Goal: Use online tool/utility: Utilize a website feature to perform a specific function

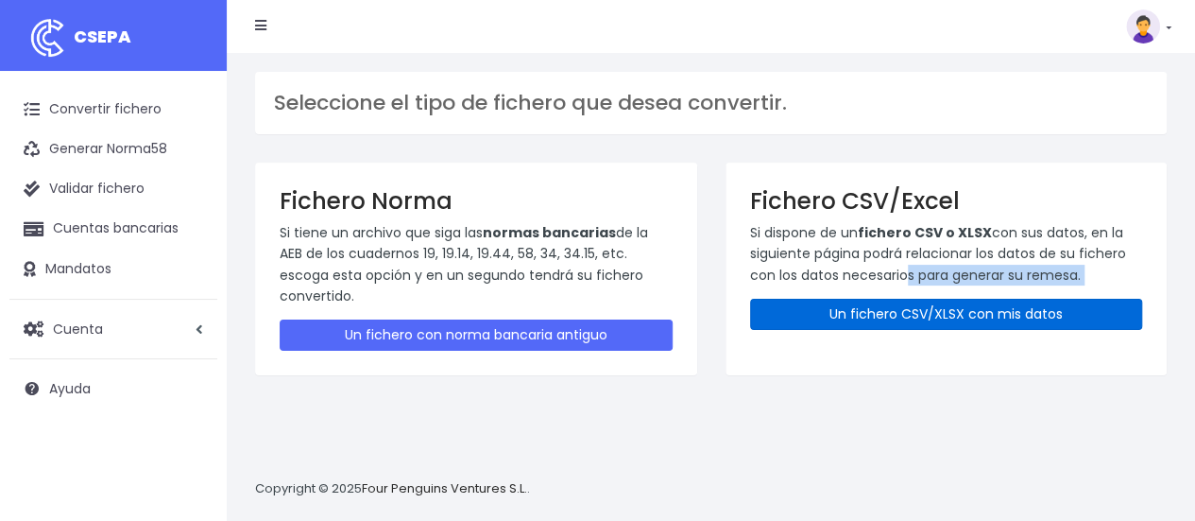
click at [897, 299] on link "Un fichero CSV/XLSX con mis datos" at bounding box center [946, 314] width 393 height 31
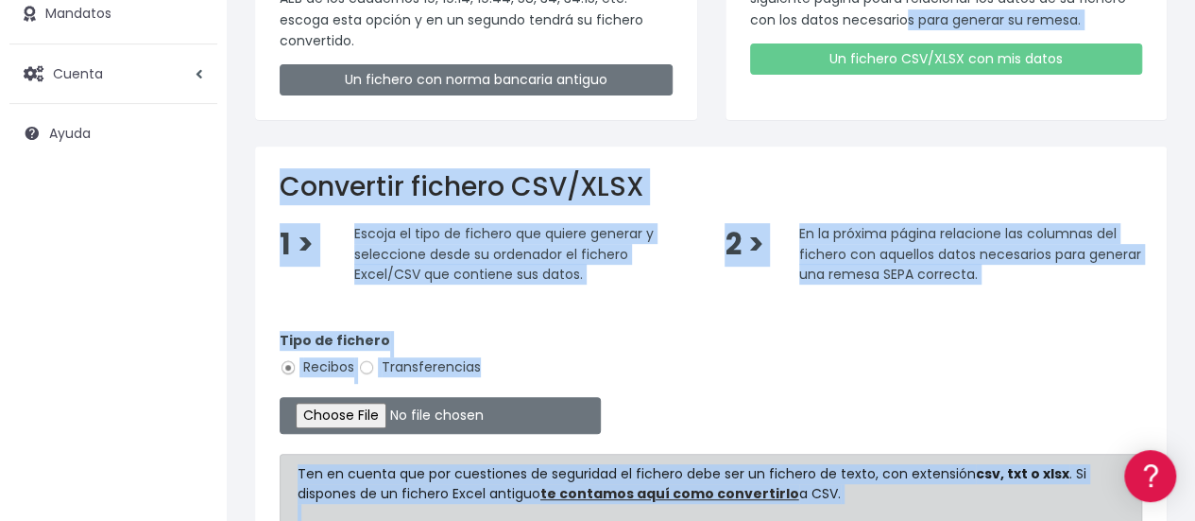
click at [581, 365] on div "Tipo de fichero Recibos Transferencias" at bounding box center [711, 357] width 862 height 53
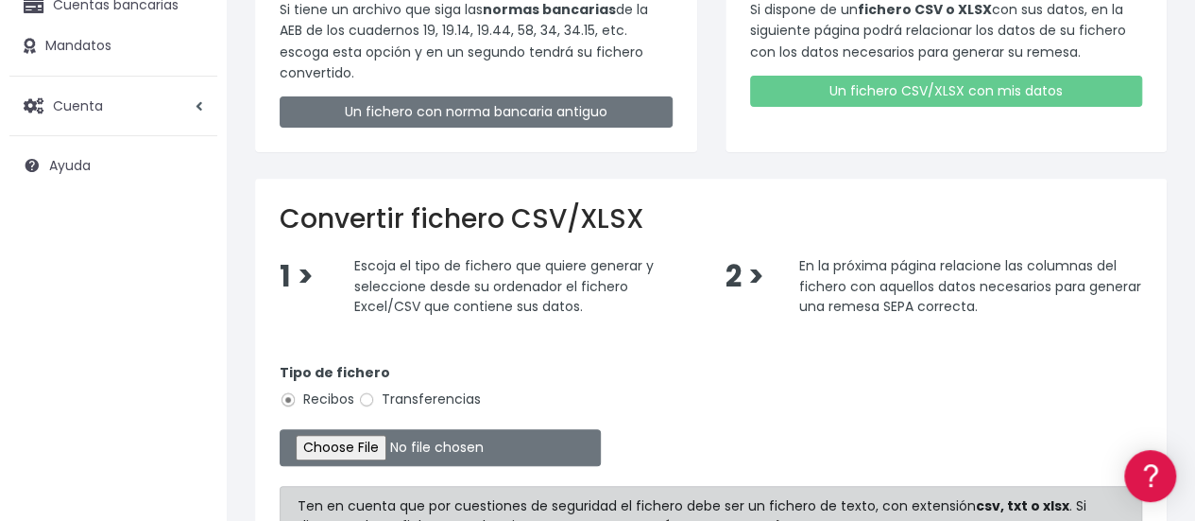
scroll to position [222, 0]
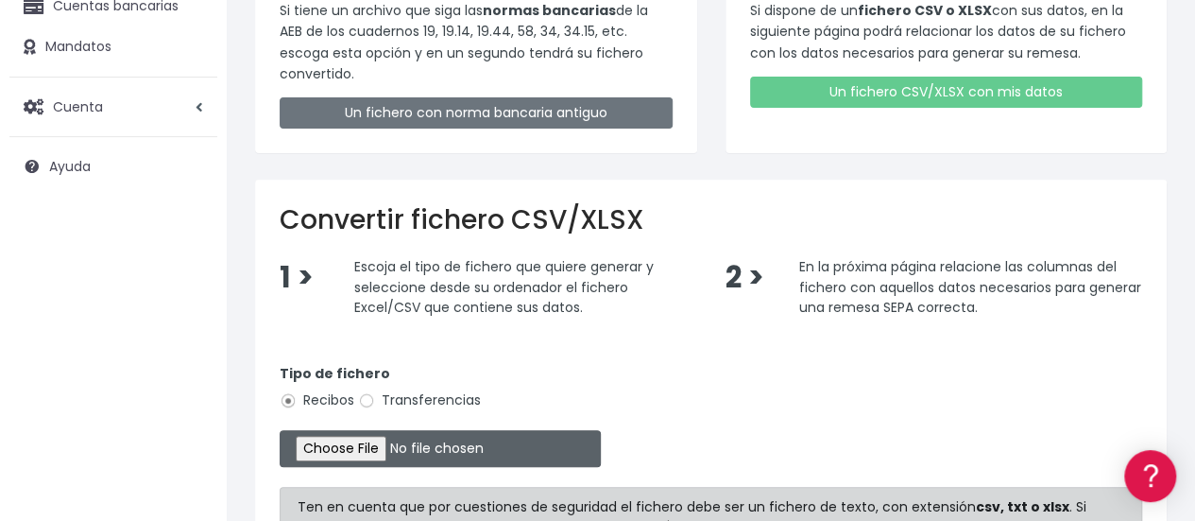
click at [378, 450] on input "file" at bounding box center [440, 448] width 321 height 37
type input "C:\fakepath\anticipo sheyla octubre nov compol 2025.xlsx"
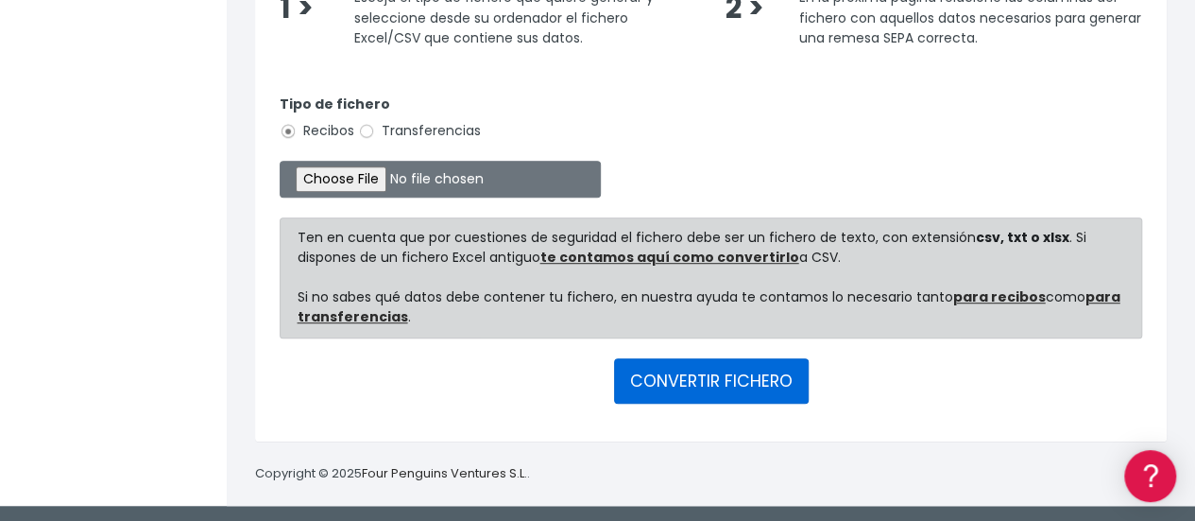
drag, startPoint x: 623, startPoint y: 395, endPoint x: 663, endPoint y: 321, distance: 83.7
click at [663, 321] on form "Tipo de fichero Recibos Transferencias Ten en cuenta que por cuestiones de segu…" at bounding box center [711, 246] width 862 height 342
click at [674, 366] on button "CONVERTIR FICHERO" at bounding box center [711, 380] width 195 height 45
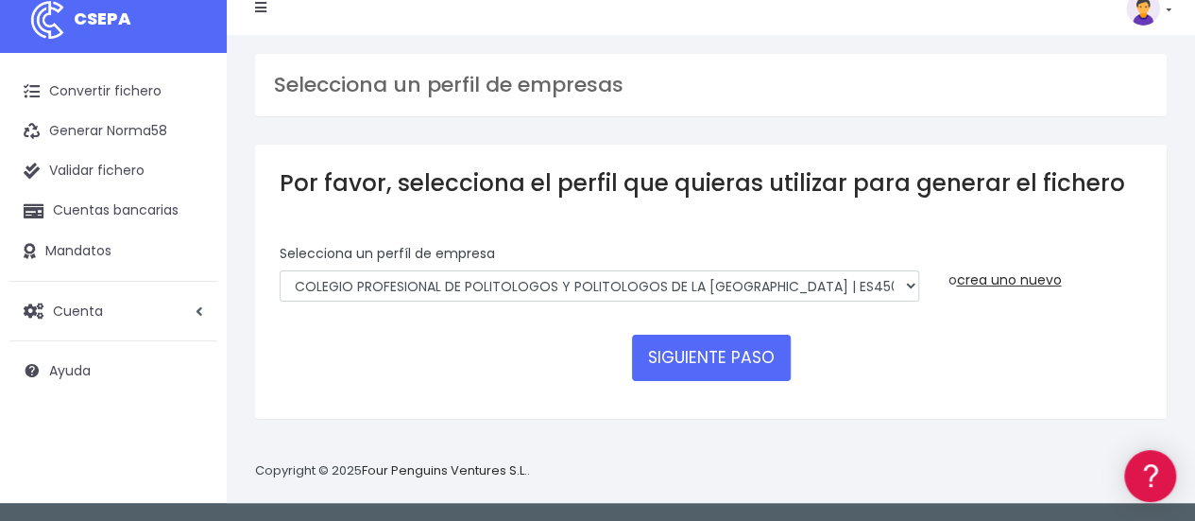
drag, startPoint x: 678, startPoint y: 303, endPoint x: 731, endPoint y: 285, distance: 55.9
click at [731, 285] on div "Selecciona un perfíl de empresa COLEGIO PROFESIONAL DE POLITOLOGOS Y POLITOLOGO…" at bounding box center [599, 280] width 668 height 72
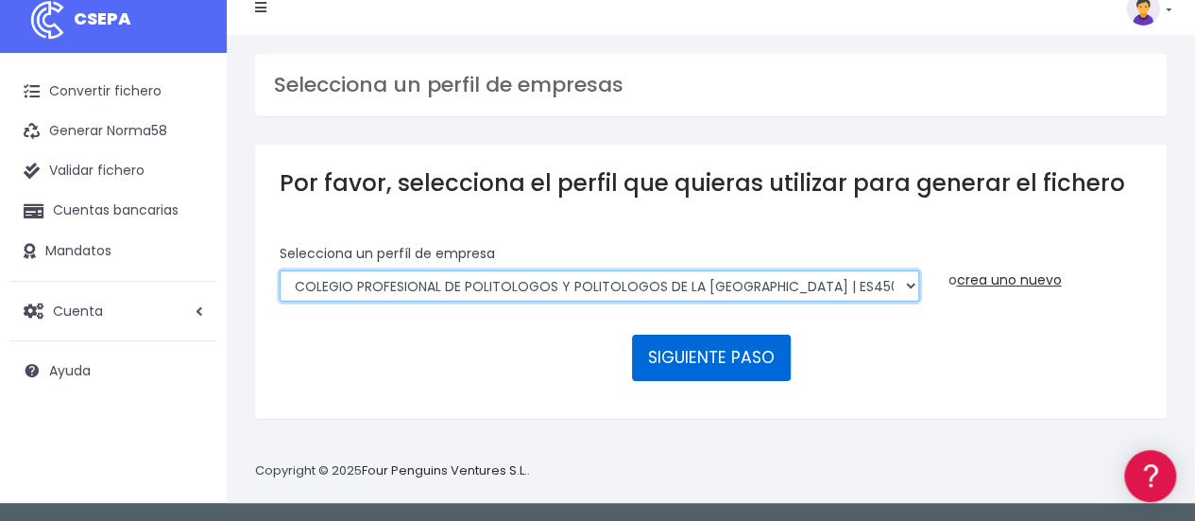
drag, startPoint x: 731, startPoint y: 285, endPoint x: 714, endPoint y: 336, distance: 53.8
click at [714, 336] on form "Selecciona un perfíl de empresa COLEGIO PROFESIONAL DE POLITOLOGOS Y POLITOLOGO…" at bounding box center [711, 319] width 862 height 150
click at [280, 270] on select "COLEGIO PROFESIONAL DE POLITOLOGOS Y POLITOLOGOS DE LA COMUNIDAD DE MADRID | ES…" at bounding box center [600, 286] width 640 height 32
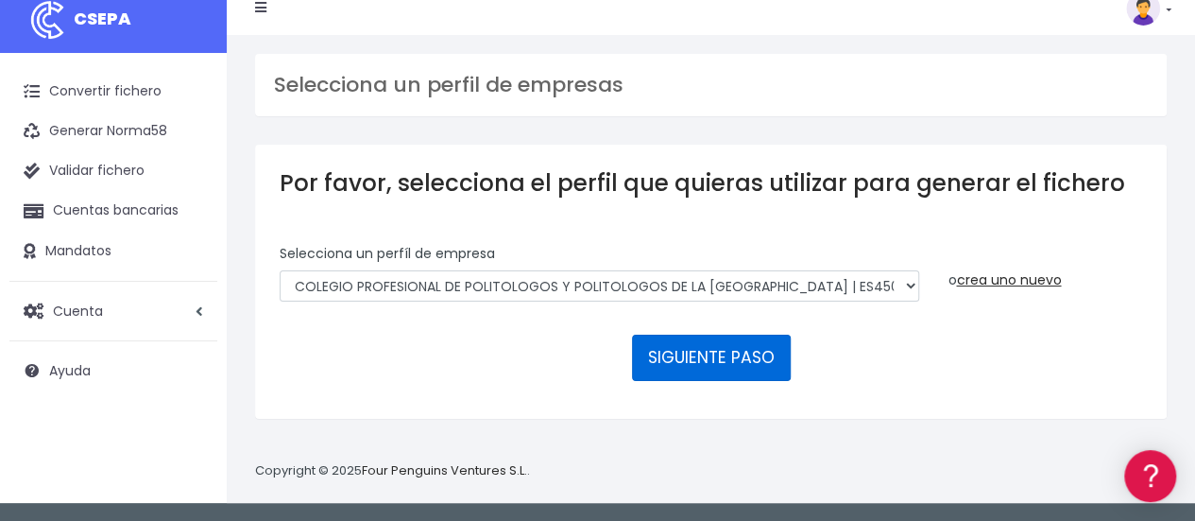
click at [714, 336] on button "SIGUIENTE PASO" at bounding box center [711, 356] width 159 height 45
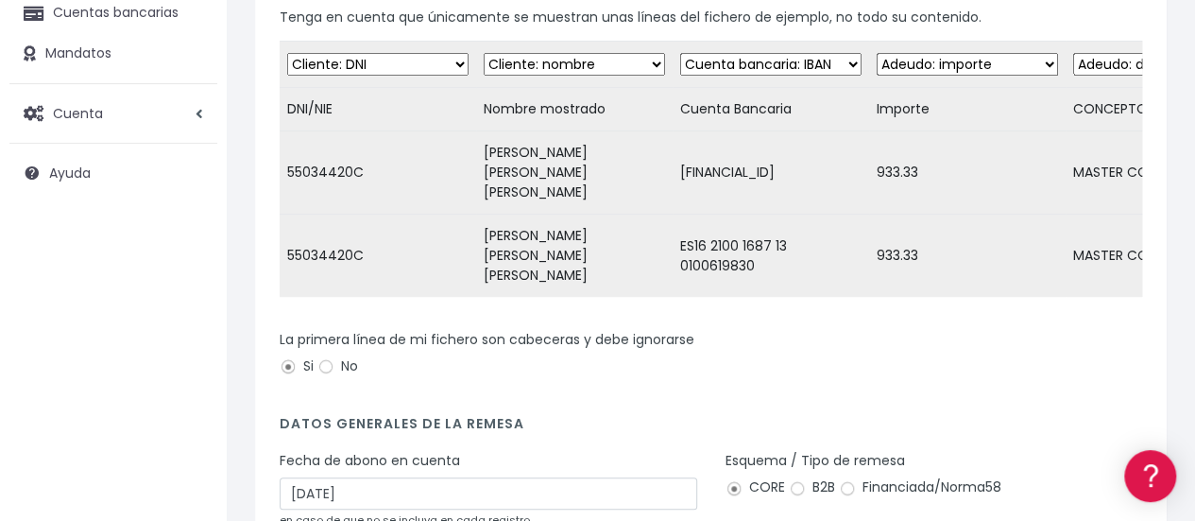
scroll to position [392, 0]
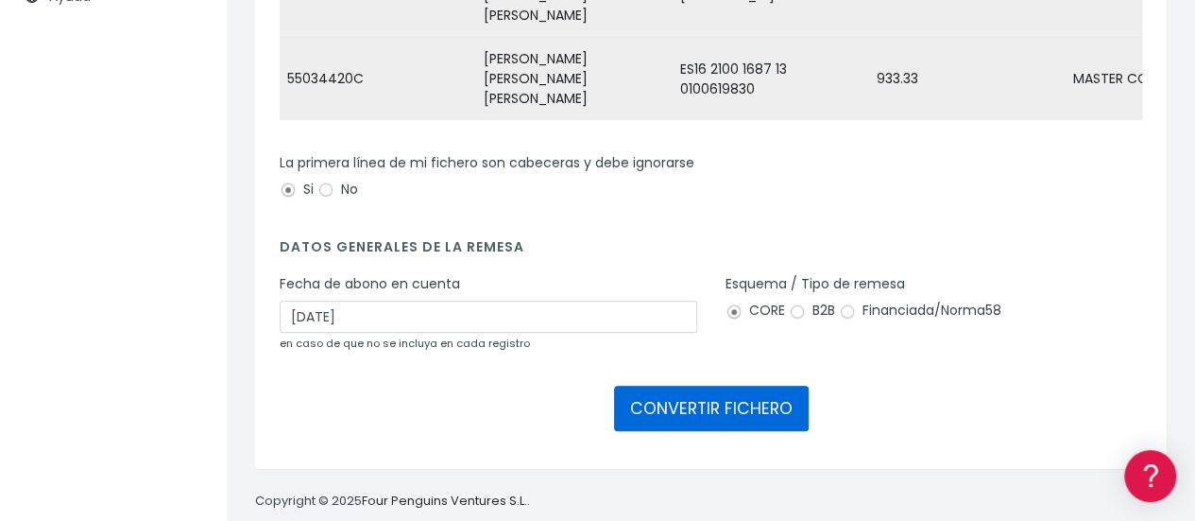
click at [656, 385] on button "CONVERTIR FICHERO" at bounding box center [711, 407] width 195 height 45
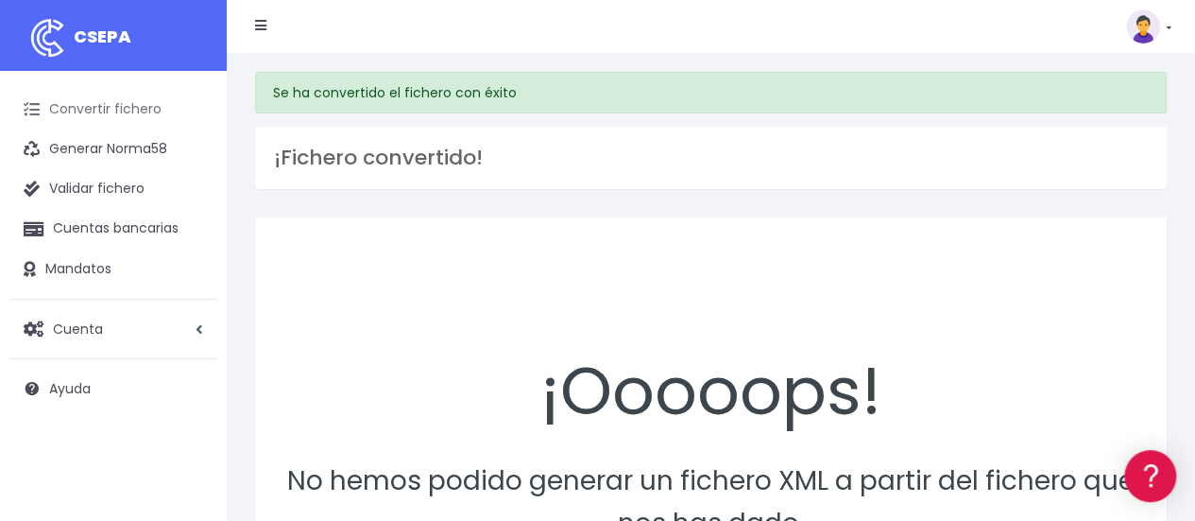
click at [144, 114] on link "Convertir fichero" at bounding box center [113, 110] width 208 height 40
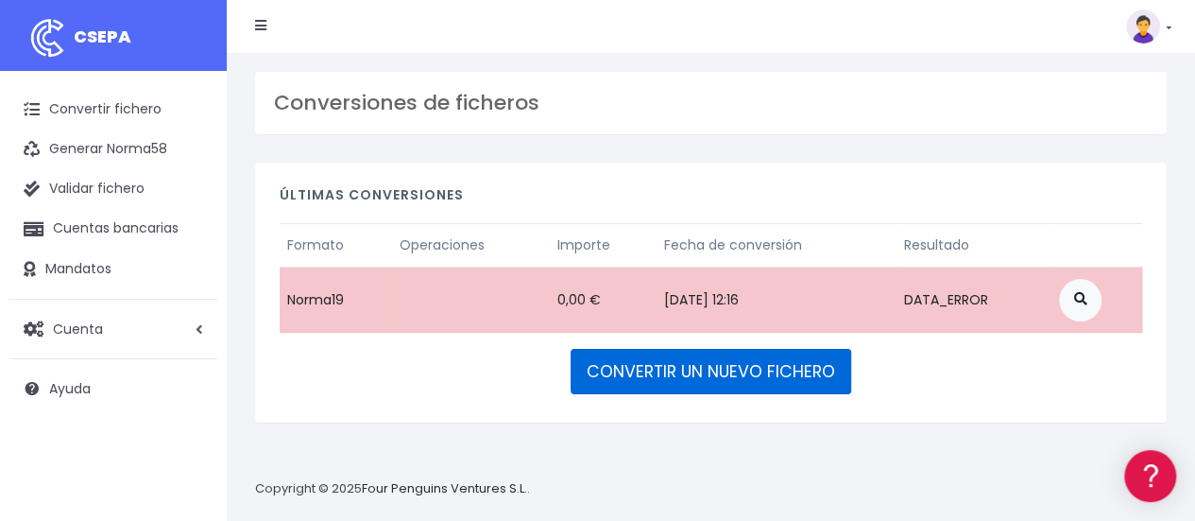
click at [623, 383] on link "CONVERTIR UN NUEVO FICHERO" at bounding box center [711, 371] width 281 height 45
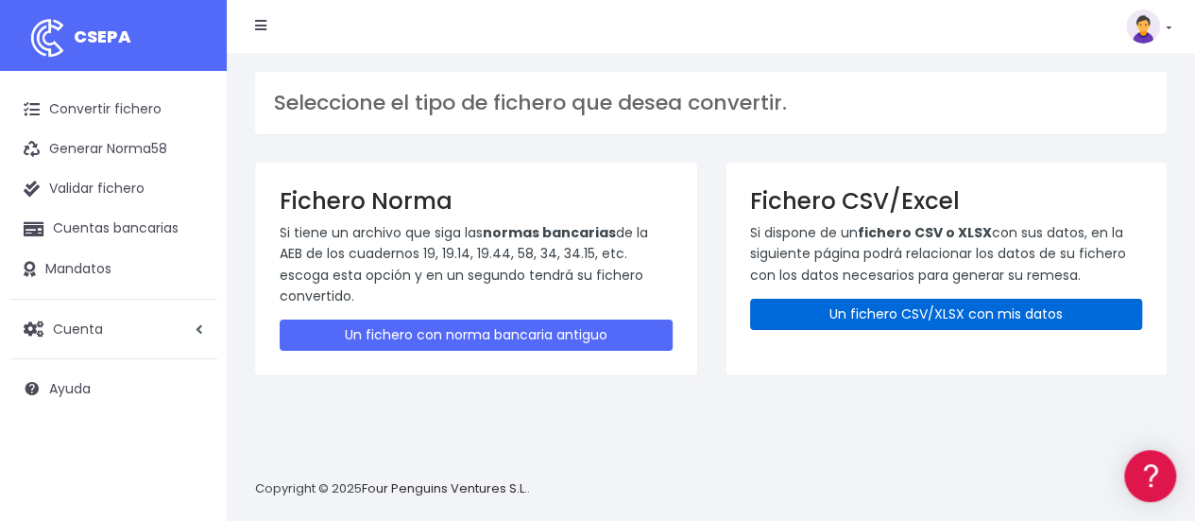
click at [836, 308] on link "Un fichero CSV/XLSX con mis datos" at bounding box center [946, 314] width 393 height 31
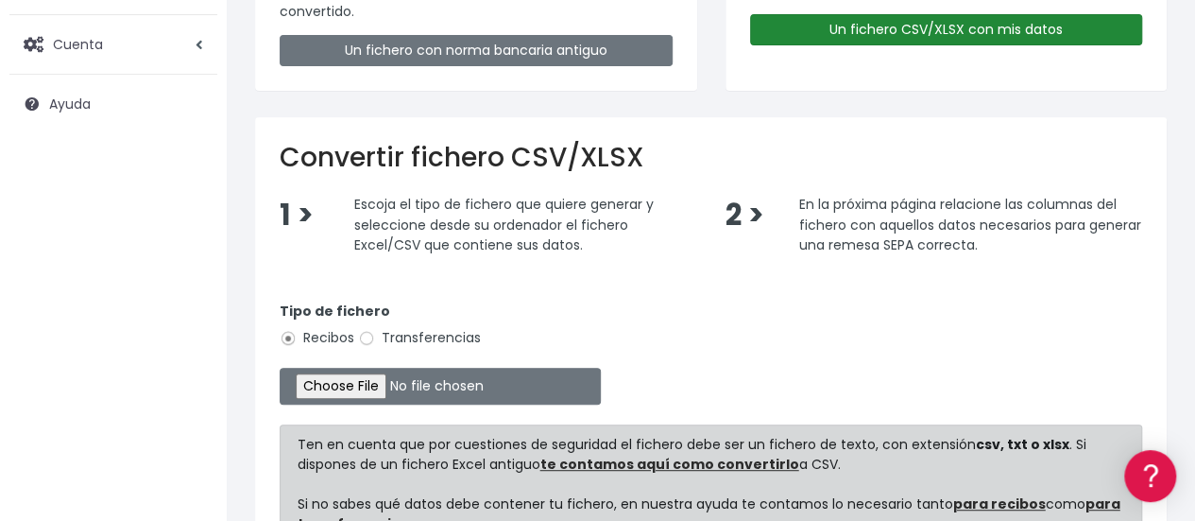
scroll to position [285, 0]
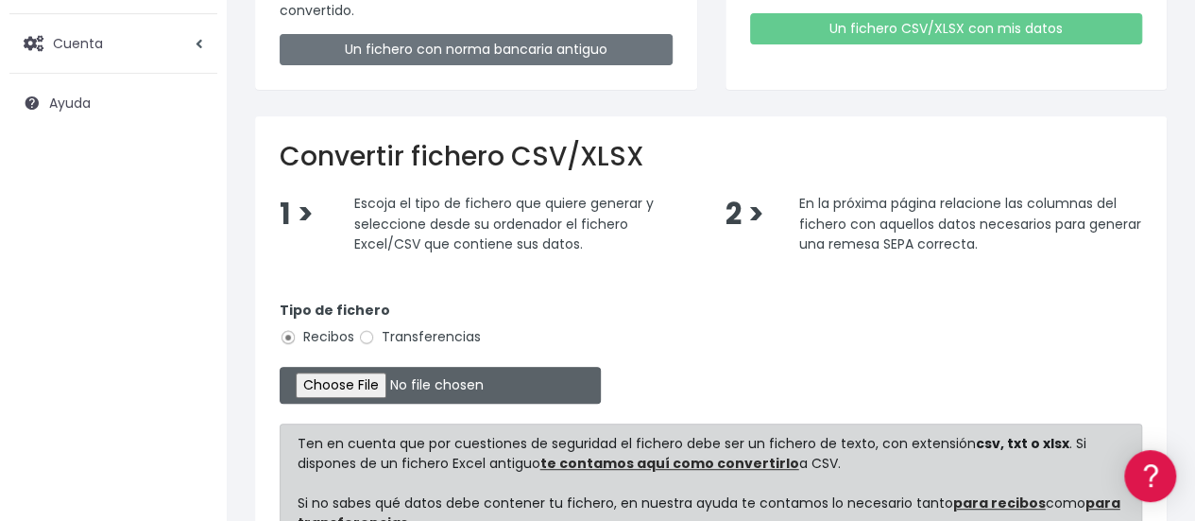
click at [385, 392] on input "file" at bounding box center [440, 385] width 321 height 37
type input "C:\fakepath\anticipo sheyla octubre nov compol 2025.xlsx"
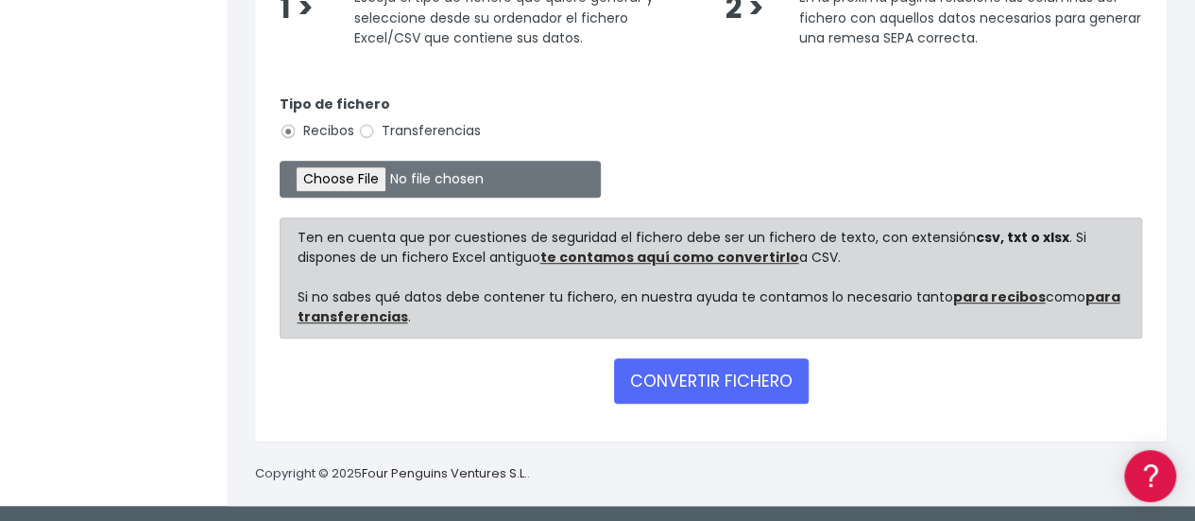
click at [879, 373] on div "CONVERTIR FICHERO" at bounding box center [711, 380] width 862 height 45
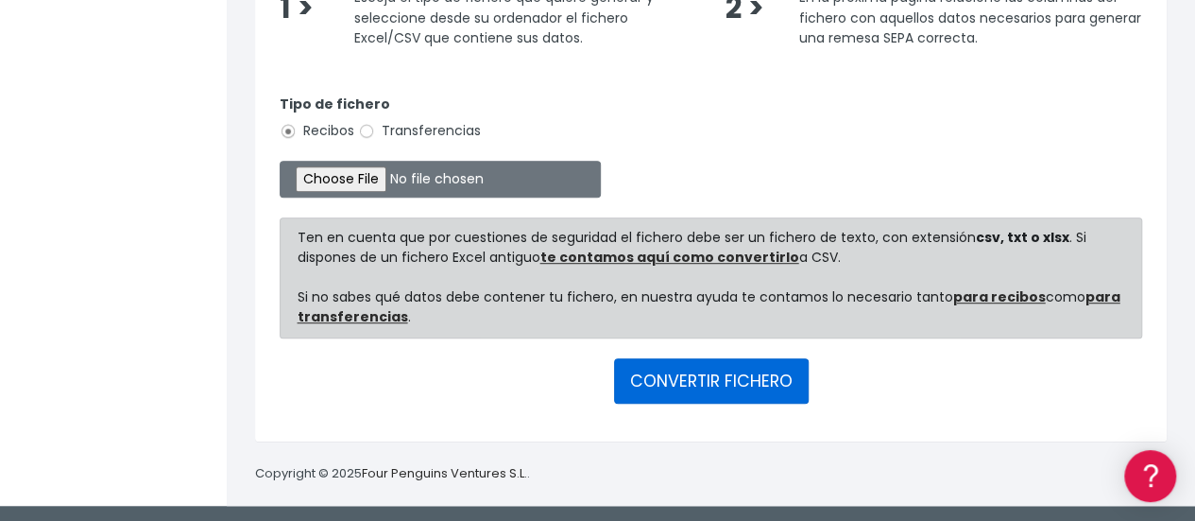
click at [743, 384] on button "CONVERTIR FICHERO" at bounding box center [711, 380] width 195 height 45
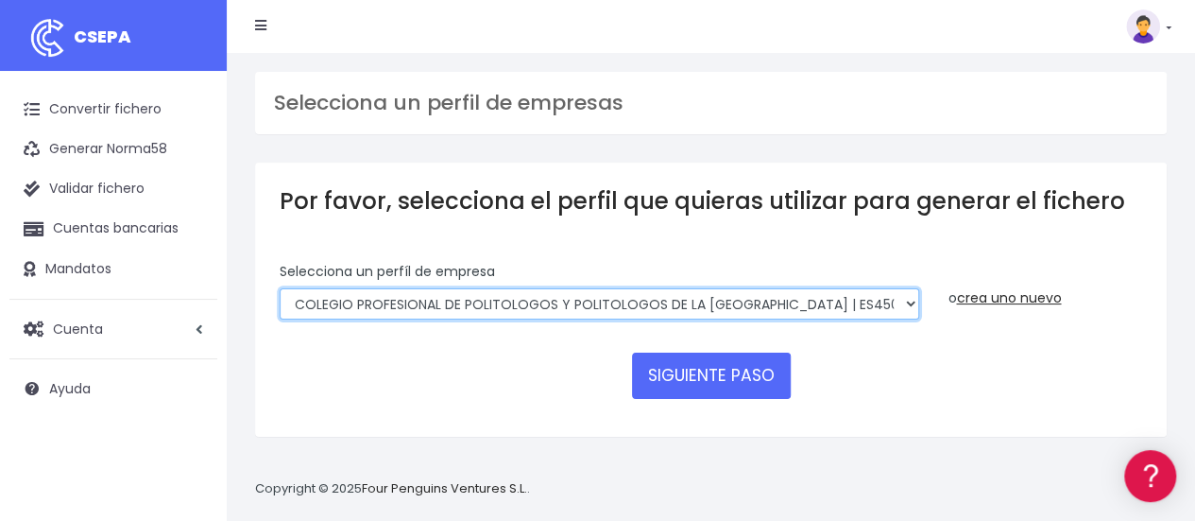
click at [550, 315] on select "COLEGIO PROFESIONAL DE POLITOLOGOS Y POLITOLOGOS DE LA [GEOGRAPHIC_DATA] | ES45…" at bounding box center [600, 304] width 640 height 32
select select "1972"
click at [280, 288] on select "COLEGIO PROFESIONAL DE POLITOLOGOS Y POLITOLOGOS DE LA COMUNIDAD DE MADRID | ES…" at bounding box center [600, 304] width 640 height 32
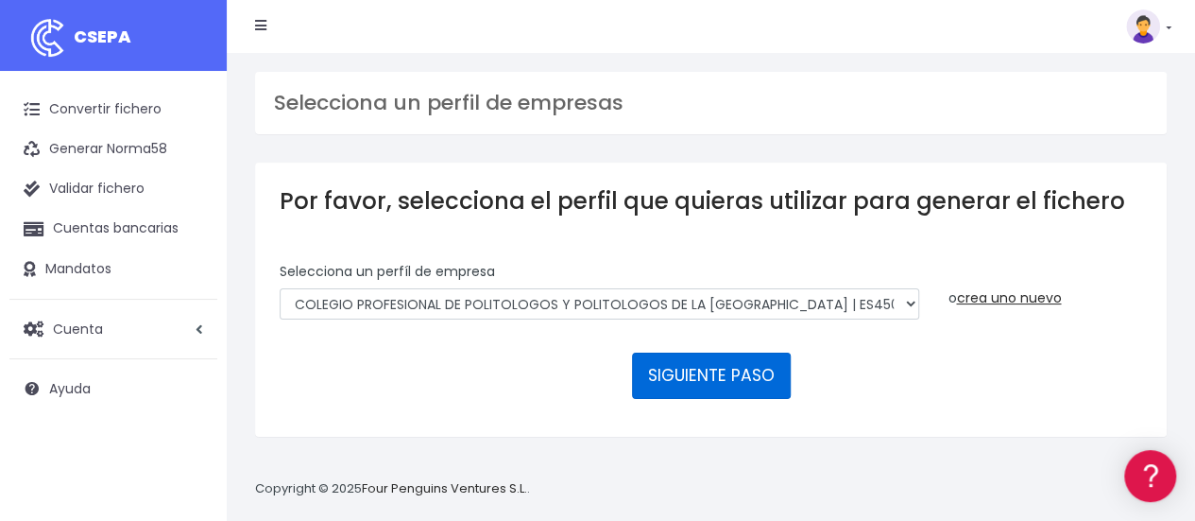
click at [695, 371] on button "SIGUIENTE PASO" at bounding box center [711, 374] width 159 height 45
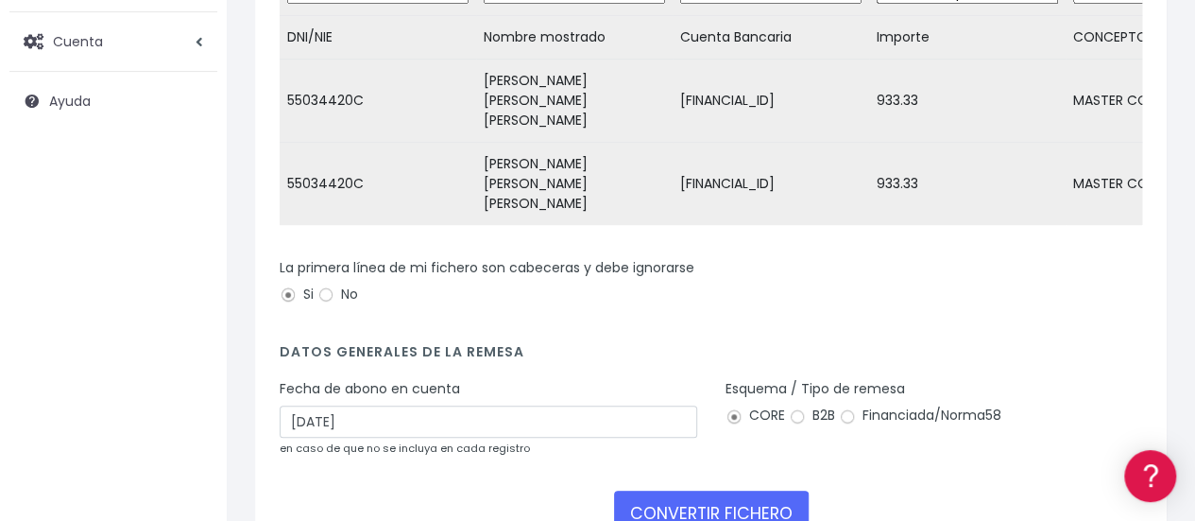
scroll to position [392, 0]
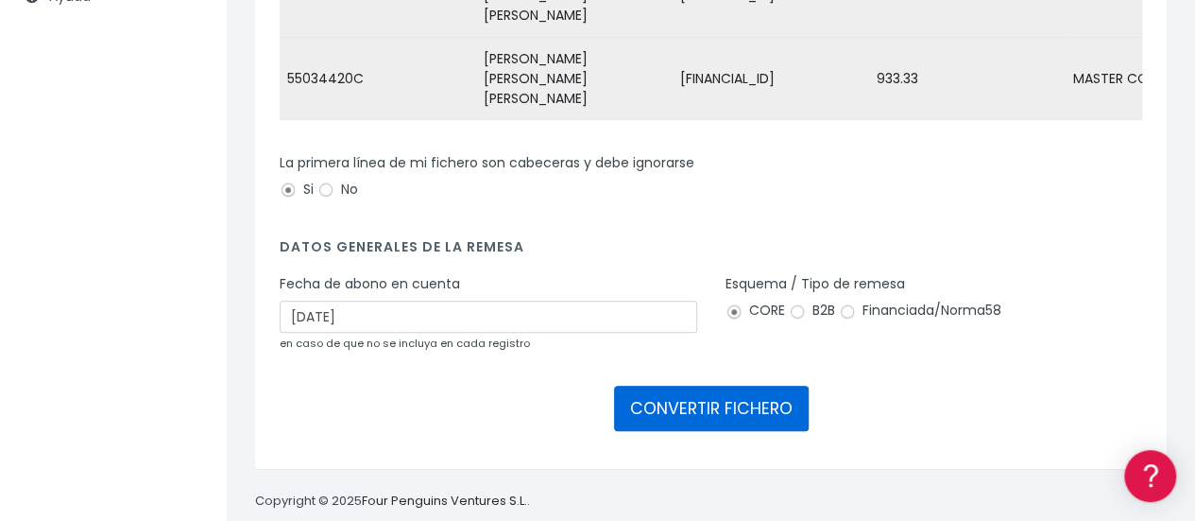
click at [673, 385] on button "CONVERTIR FICHERO" at bounding box center [711, 407] width 195 height 45
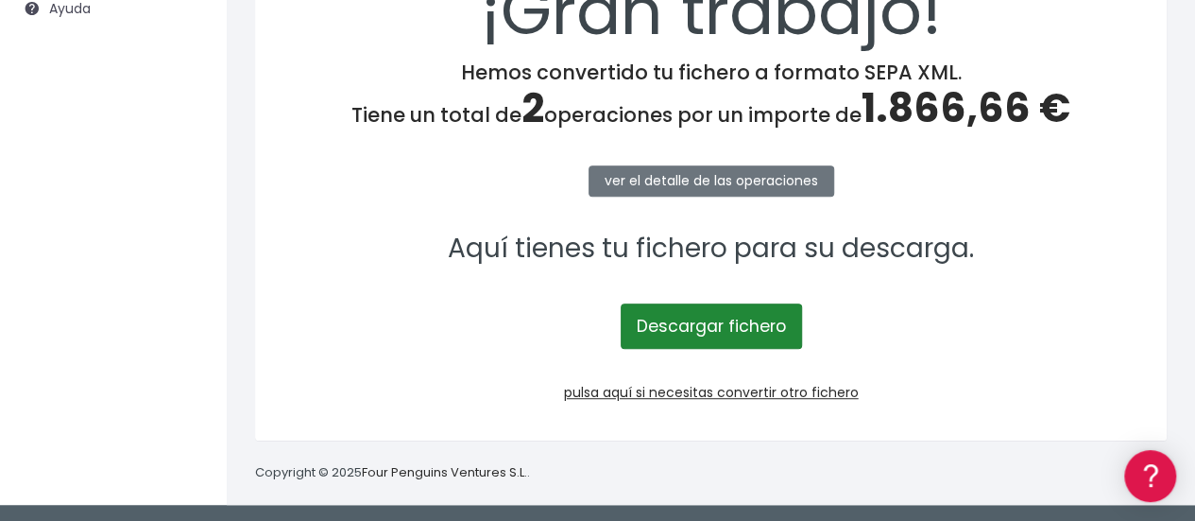
click at [674, 332] on link "Descargar fichero" at bounding box center [711, 325] width 181 height 45
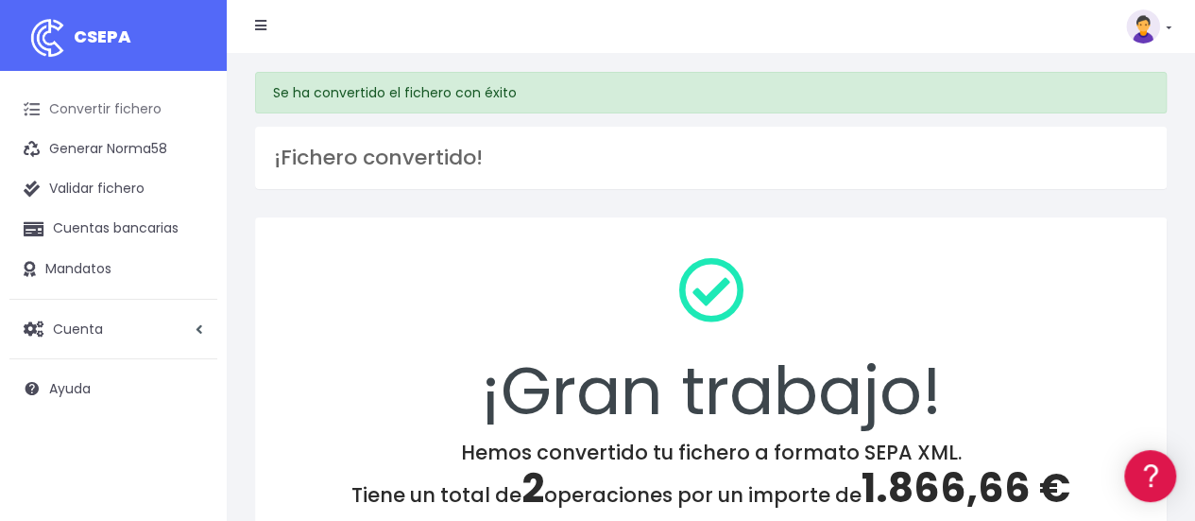
click at [127, 116] on link "Convertir fichero" at bounding box center [113, 110] width 208 height 40
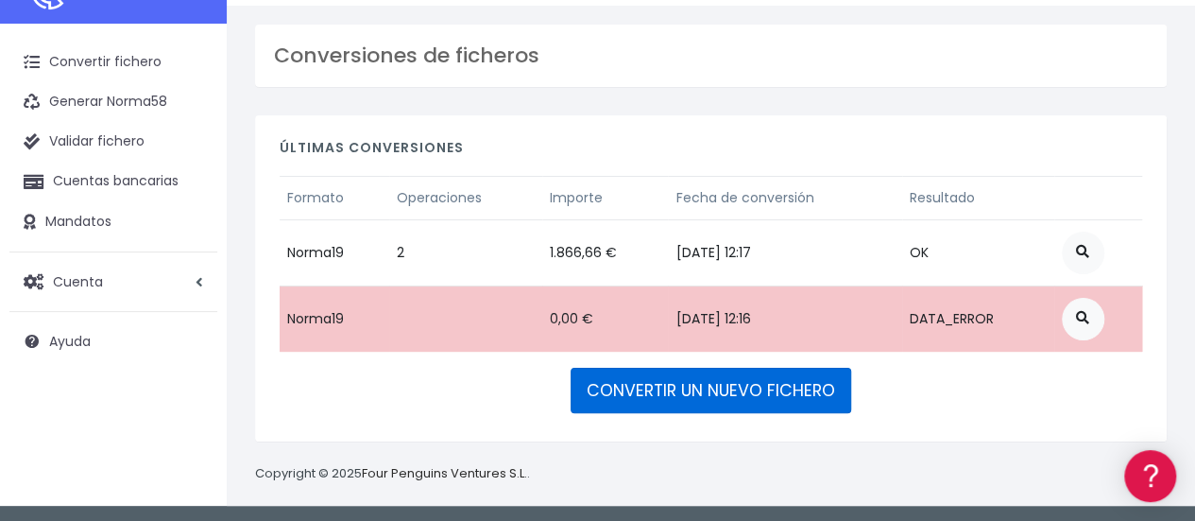
click at [652, 388] on link "CONVERTIR UN NUEVO FICHERO" at bounding box center [711, 389] width 281 height 45
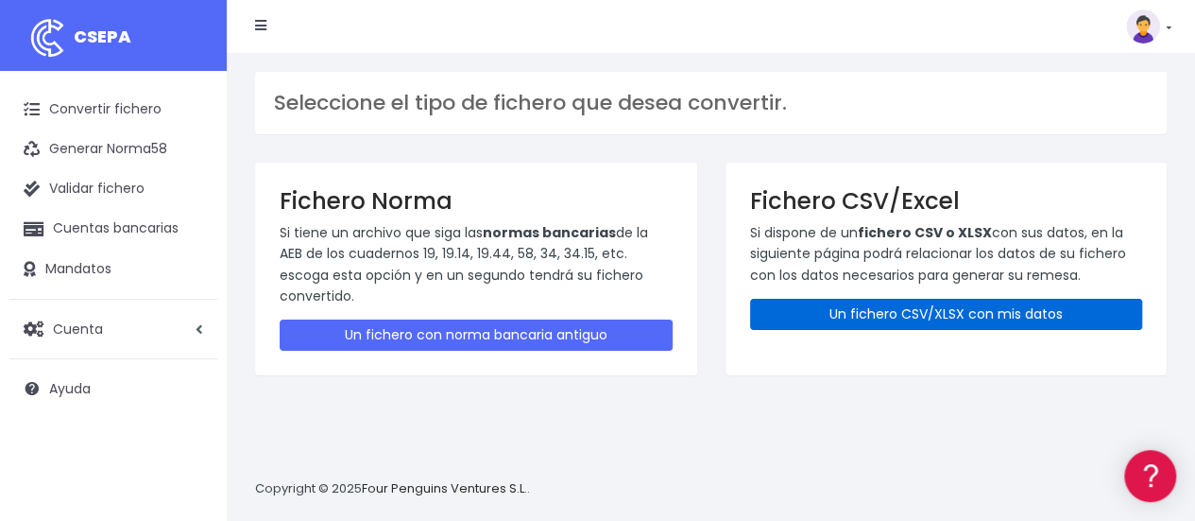
click at [934, 301] on link "Un fichero CSV/XLSX con mis datos" at bounding box center [946, 314] width 393 height 31
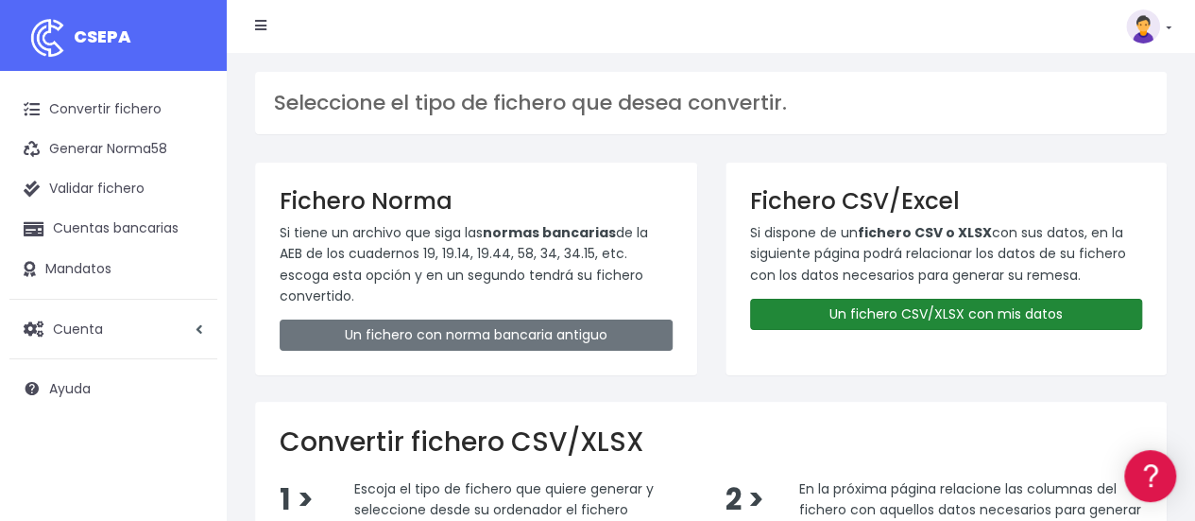
click at [934, 301] on link "Un fichero CSV/XLSX con mis datos" at bounding box center [946, 314] width 393 height 31
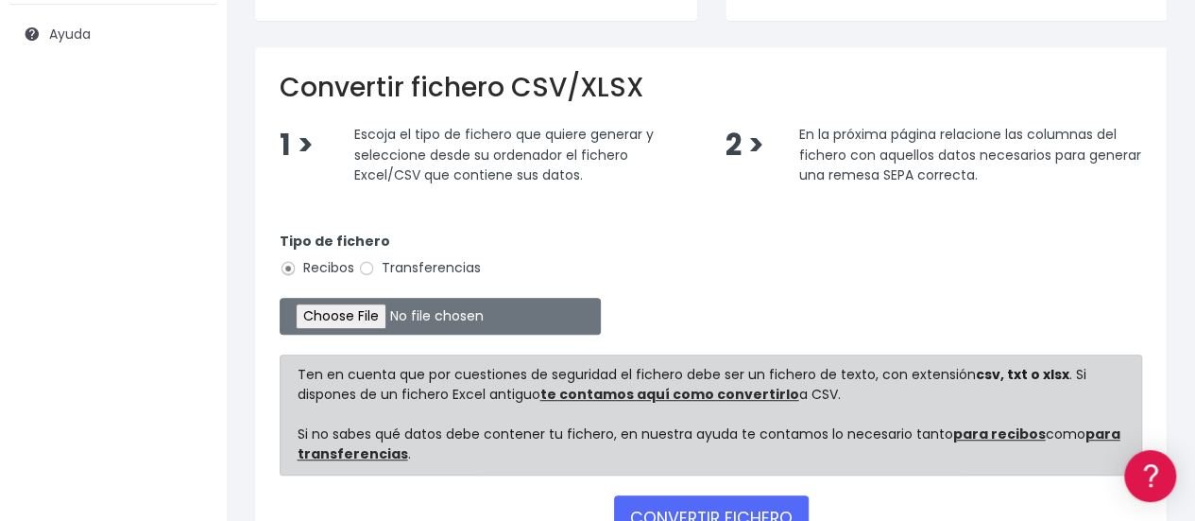
scroll to position [491, 0]
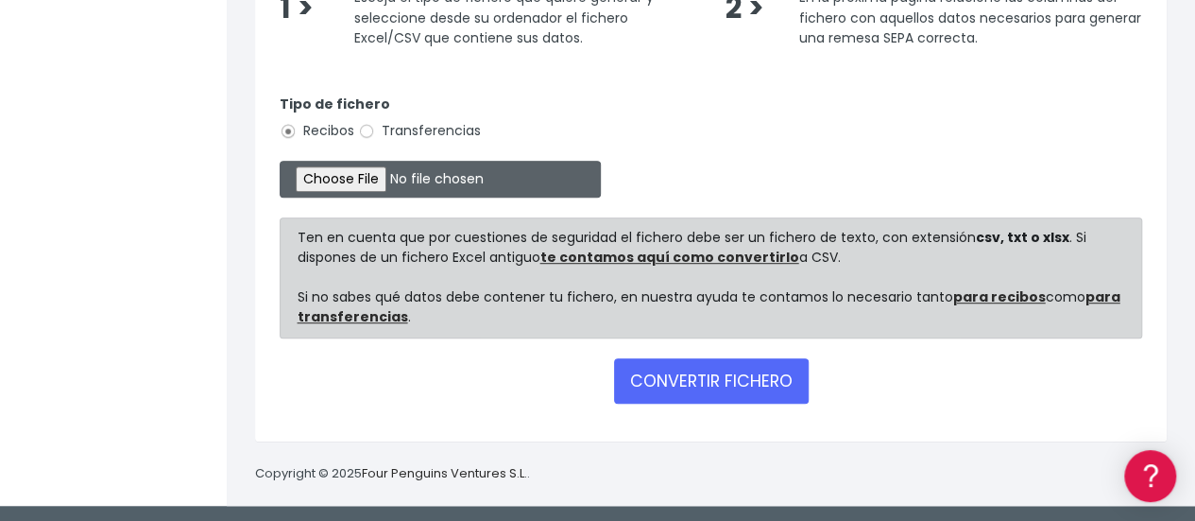
click at [391, 188] on input "file" at bounding box center [440, 179] width 321 height 37
type input "C:\fakepath\ANTICIPO GACE NOVIEMBRE 2025.xlsx"
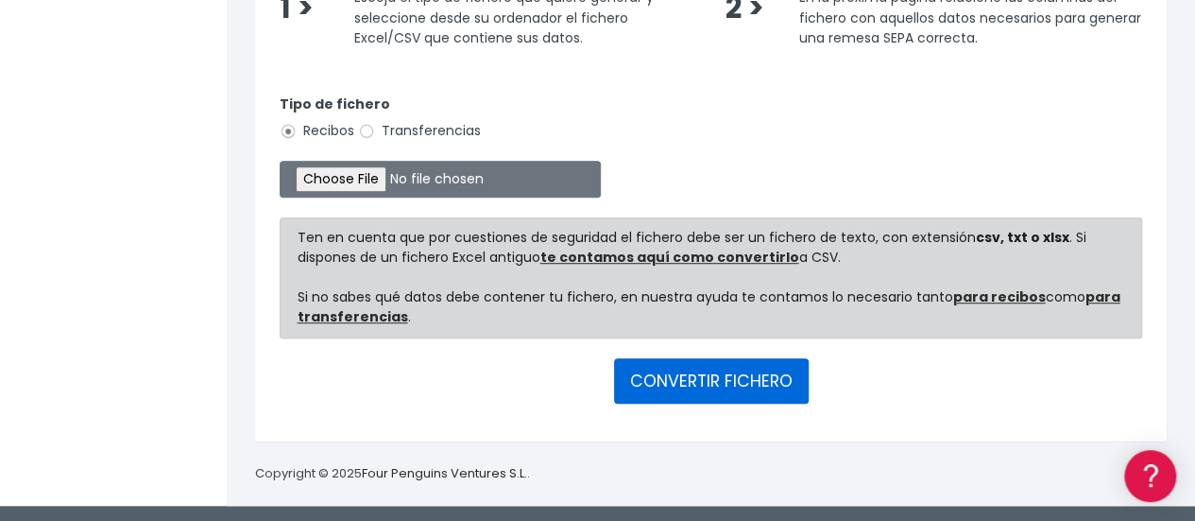
drag, startPoint x: 758, startPoint y: 415, endPoint x: 714, endPoint y: 374, distance: 59.5
click at [714, 374] on div "Convertir fichero CSV/XLSX 1 > Escoja el tipo de fichero que quiere generar y s…" at bounding box center [711, 175] width 912 height 531
click at [714, 374] on button "CONVERTIR FICHERO" at bounding box center [711, 380] width 195 height 45
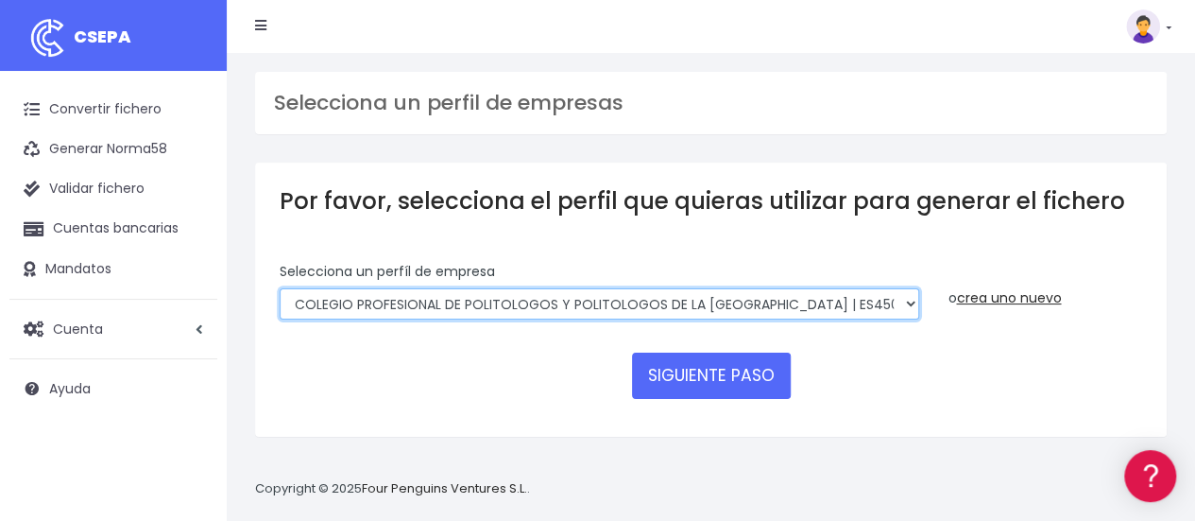
click at [689, 291] on select "COLEGIO PROFESIONAL DE POLITOLOGOS Y POLITOLOGOS DE LA COMUNIDAD DE MADRID | ES…" at bounding box center [600, 304] width 640 height 32
click at [280, 288] on select "COLEGIO PROFESIONAL DE POLITOLOGOS Y POLITOLOGOS DE LA COMUNIDAD DE MADRID | ES…" at bounding box center [600, 304] width 640 height 32
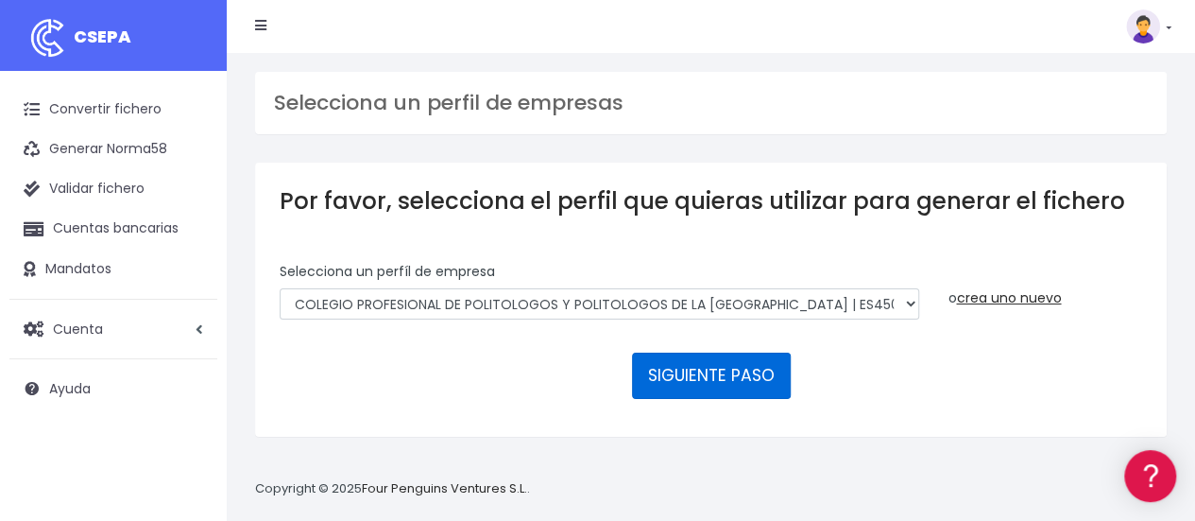
drag, startPoint x: 761, startPoint y: 401, endPoint x: 695, endPoint y: 373, distance: 71.9
click at [695, 373] on form "Selecciona un perfíl de empresa COLEGIO PROFESIONAL DE POLITOLOGOS Y POLITOLOGO…" at bounding box center [711, 337] width 862 height 150
click at [695, 373] on button "SIGUIENTE PASO" at bounding box center [711, 374] width 159 height 45
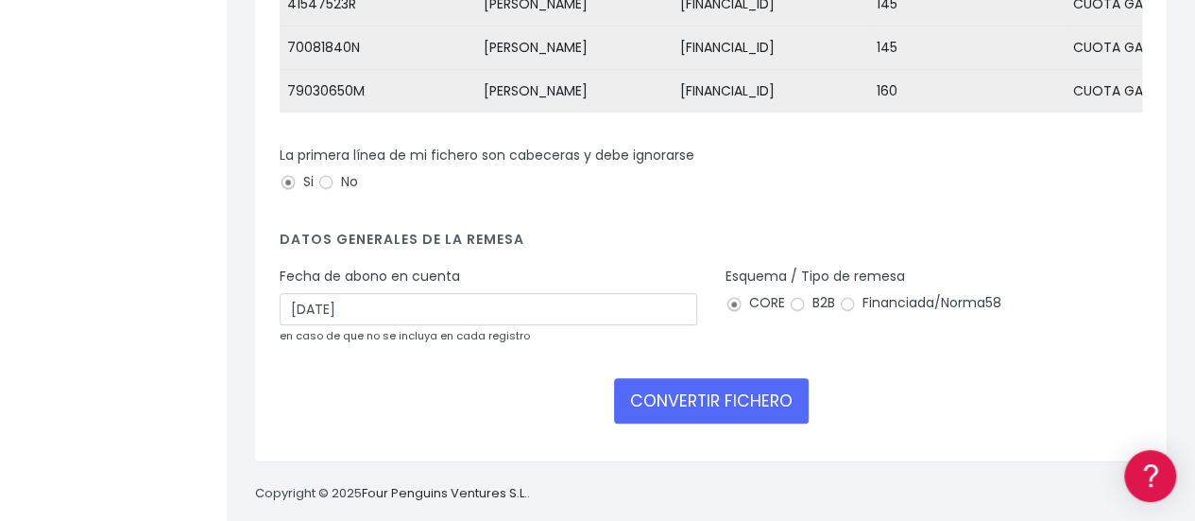
scroll to position [435, 0]
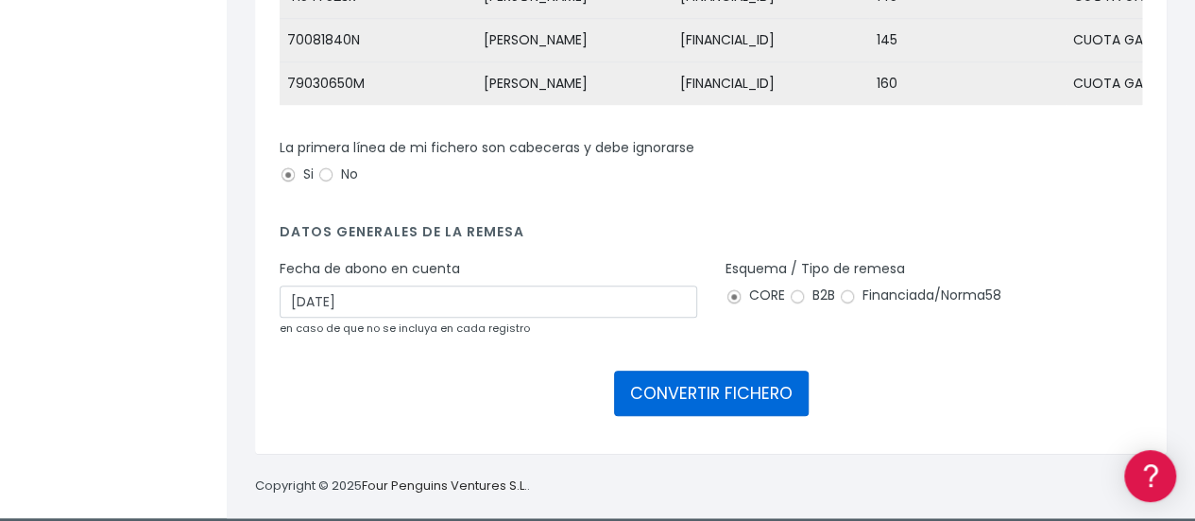
click at [668, 379] on button "CONVERTIR FICHERO" at bounding box center [711, 392] width 195 height 45
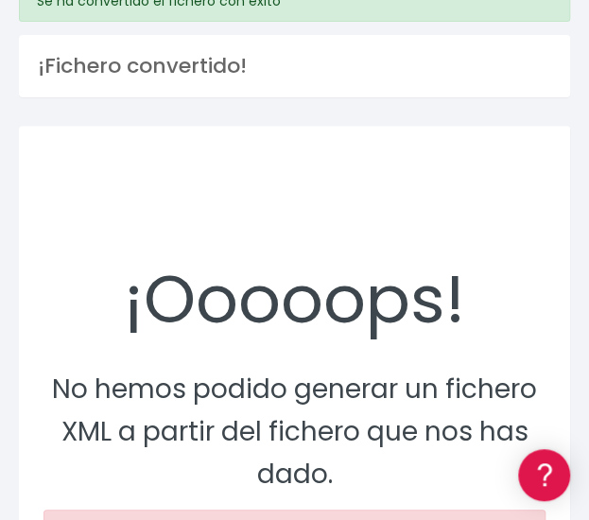
scroll to position [94, 0]
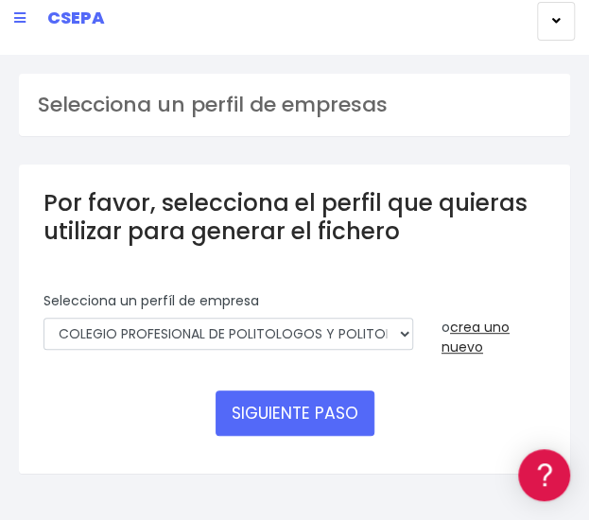
scroll to position [36, 0]
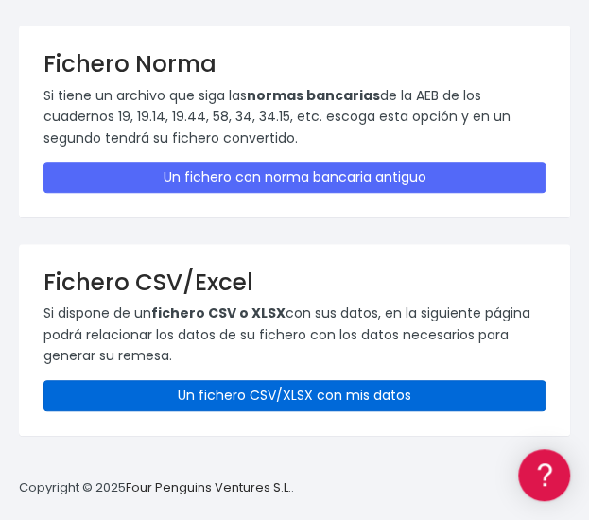
click at [321, 385] on link "Un fichero CSV/XLSX con mis datos" at bounding box center [294, 395] width 502 height 31
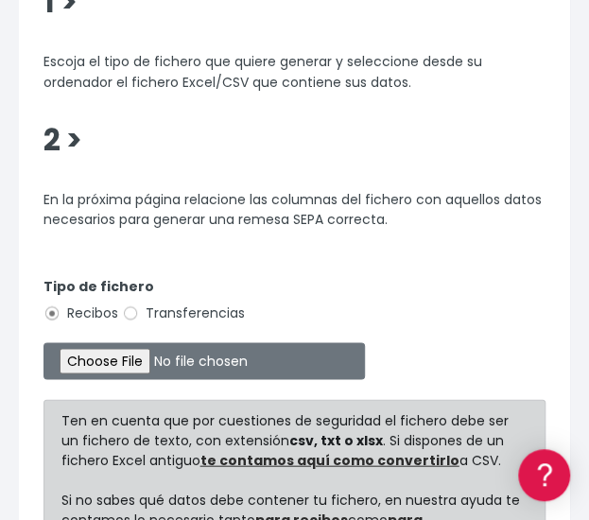
scroll to position [749, 0]
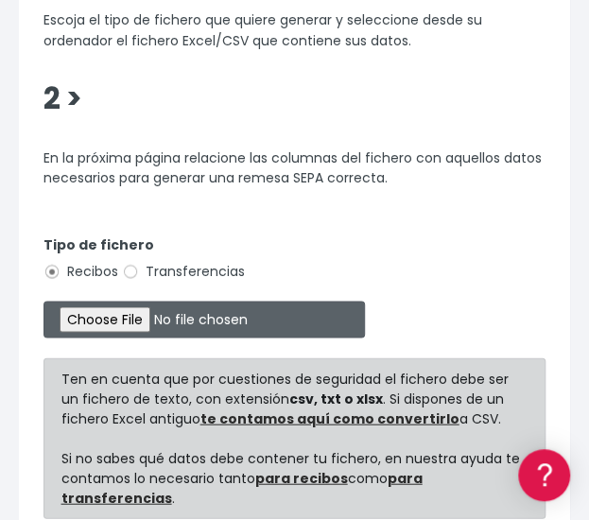
click at [87, 333] on input "file" at bounding box center [203, 318] width 321 height 37
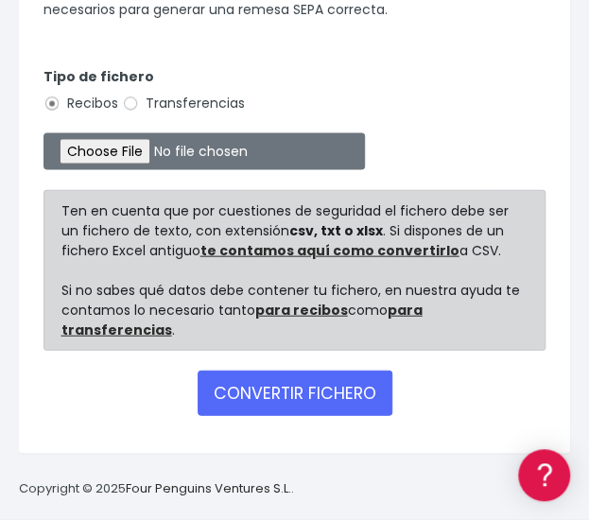
click at [333, 369] on form "Tipo de fichero Recibos Transferencias Ten en cuenta que por cuestiones de segu…" at bounding box center [294, 238] width 502 height 382
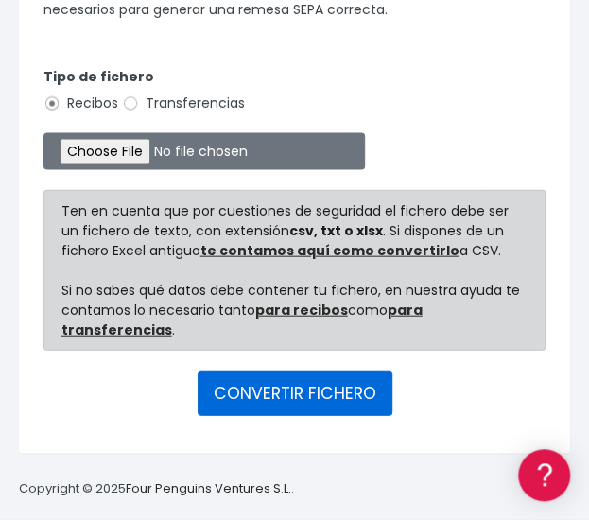
click at [317, 390] on button "CONVERTIR FICHERO" at bounding box center [294, 392] width 195 height 45
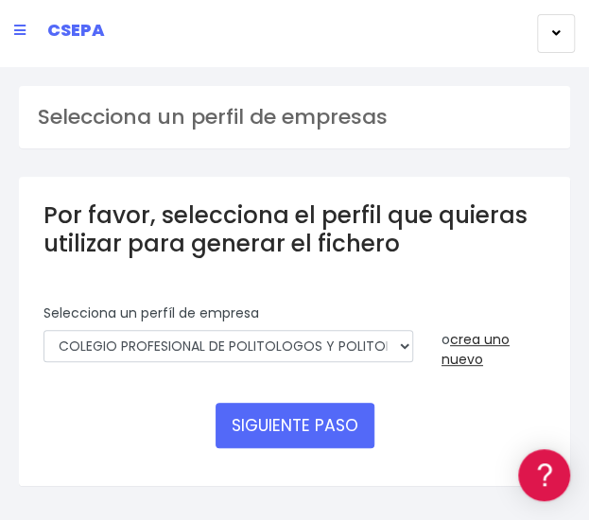
scroll to position [56, 0]
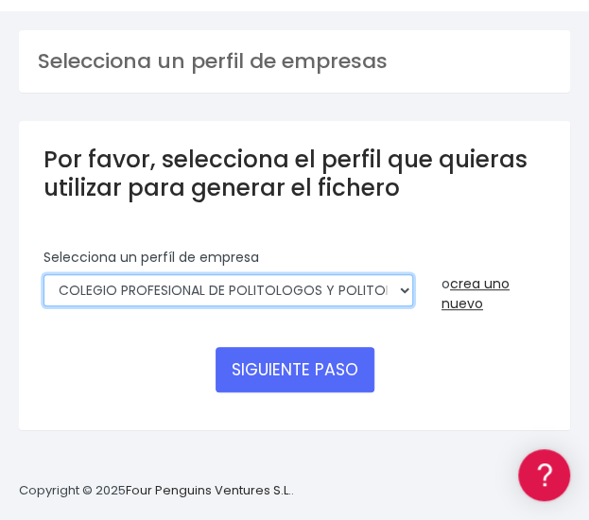
click at [336, 281] on select "COLEGIO PROFESIONAL DE POLITOLOGOS Y POLITOLOGOS DE LA COMUNIDAD DE MADRID | ES…" at bounding box center [227, 290] width 369 height 32
select select "1972"
click at [43, 274] on select "COLEGIO PROFESIONAL DE POLITOLOGOS Y POLITOLOGOS DE LA COMUNIDAD DE MADRID | ES…" at bounding box center [227, 290] width 369 height 32
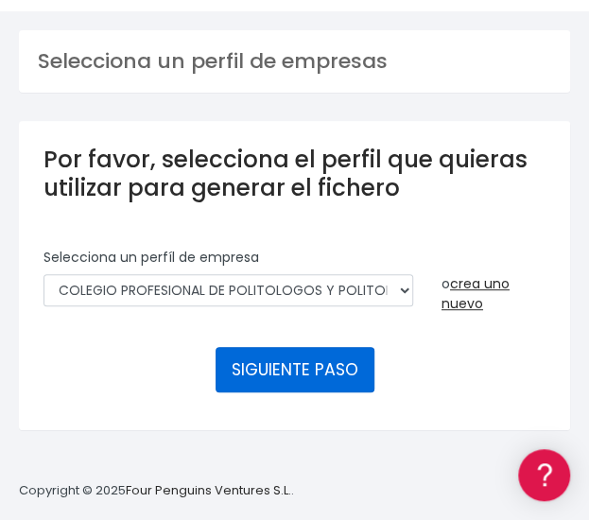
click at [327, 359] on button "SIGUIENTE PASO" at bounding box center [294, 369] width 159 height 45
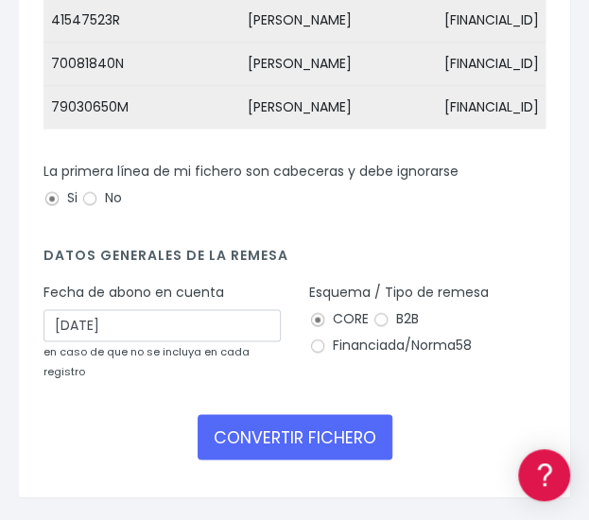
scroll to position [506, 0]
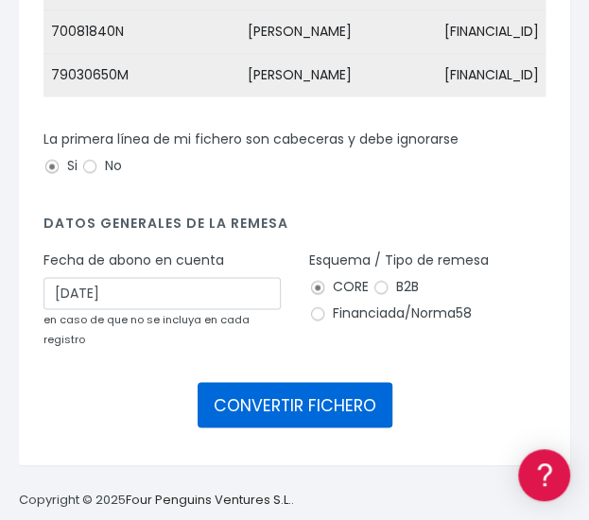
click at [320, 382] on button "CONVERTIR FICHERO" at bounding box center [294, 404] width 195 height 45
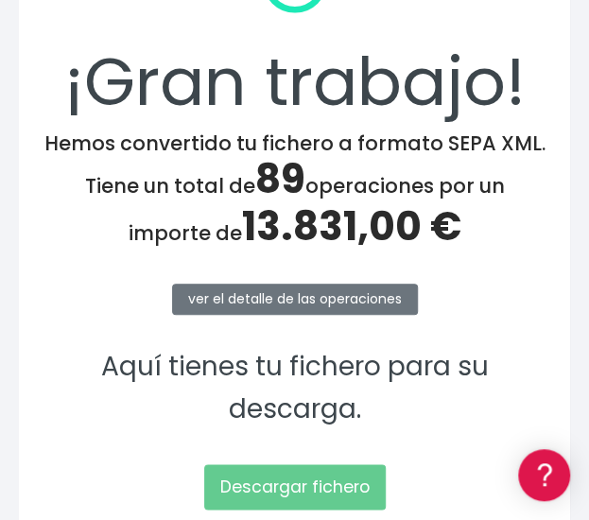
scroll to position [469, 0]
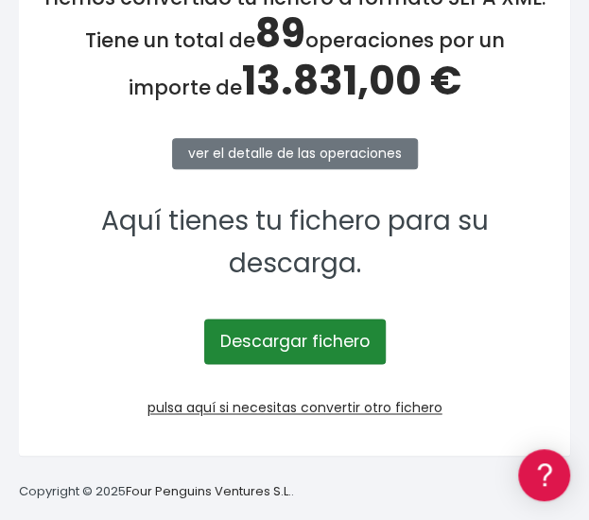
click at [306, 337] on link "Descargar fichero" at bounding box center [294, 340] width 181 height 45
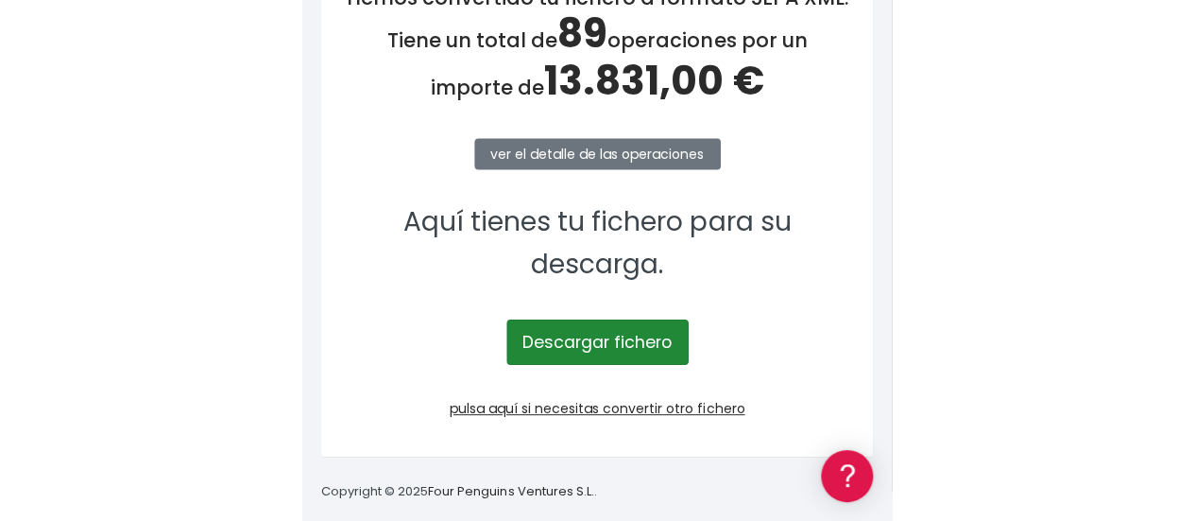
scroll to position [380, 0]
